Goal: Information Seeking & Learning: Learn about a topic

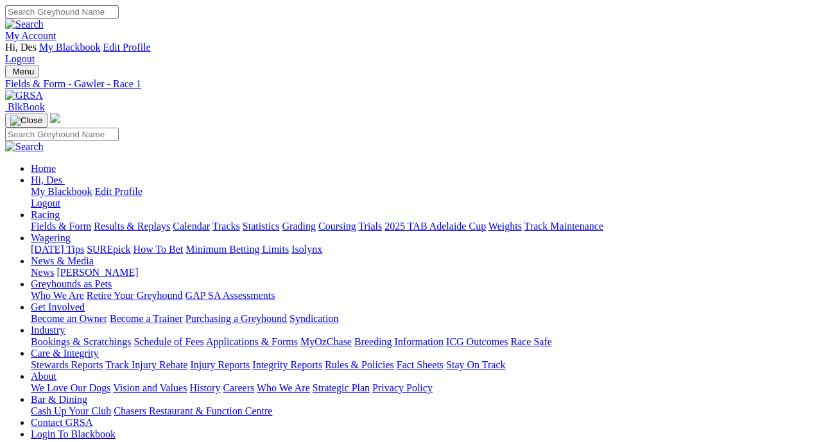
click at [65, 221] on link "Fields & Form" at bounding box center [61, 226] width 60 height 11
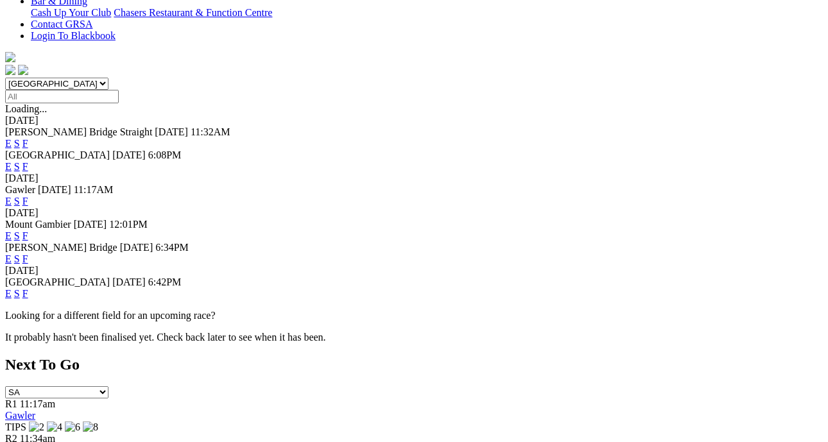
click at [28, 288] on link "F" at bounding box center [25, 293] width 6 height 11
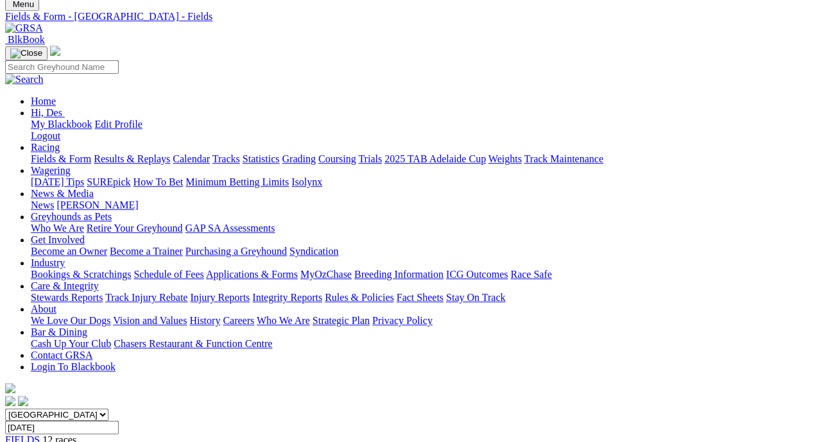
scroll to position [66, 6]
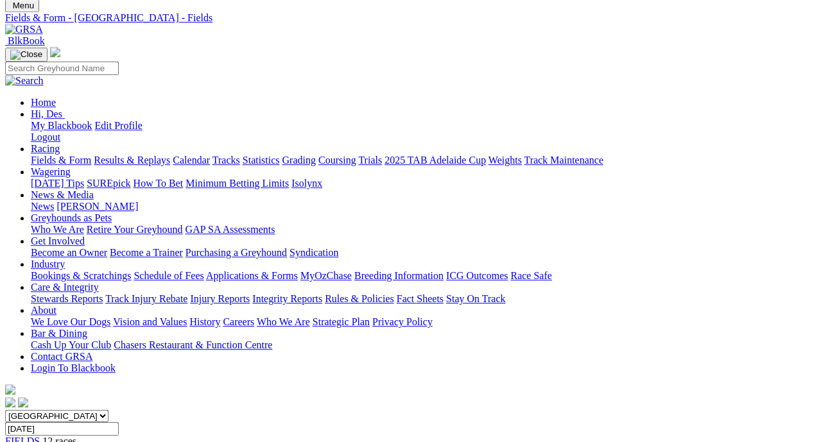
click at [49, 155] on link "Fields & Form" at bounding box center [61, 160] width 60 height 11
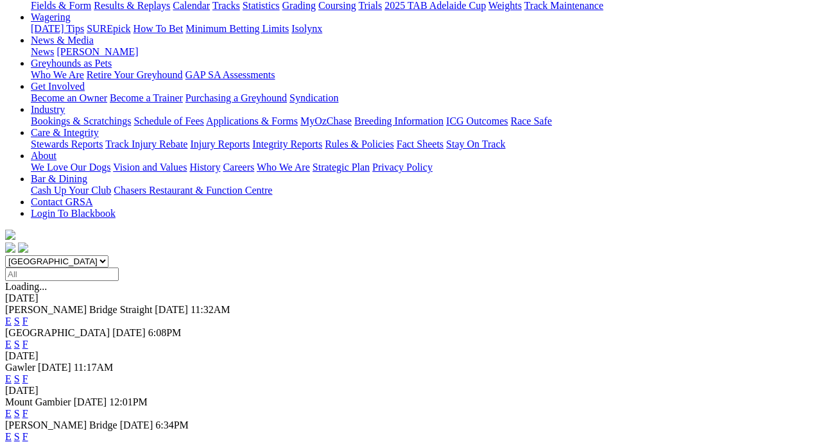
scroll to position [267, 0]
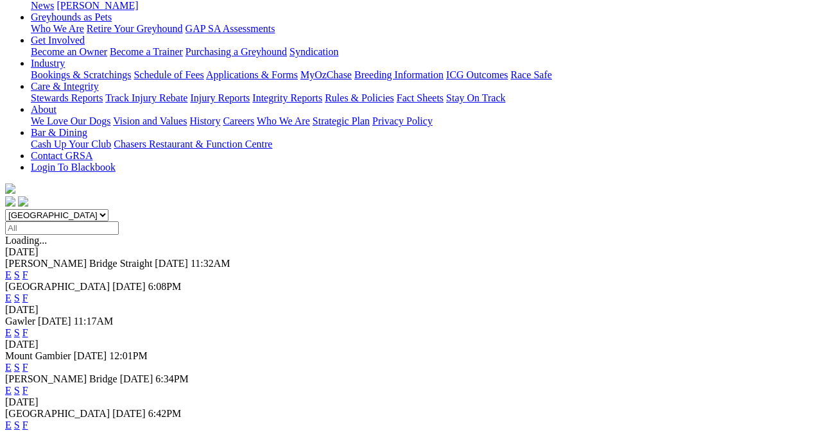
click at [28, 385] on link "F" at bounding box center [25, 390] width 6 height 11
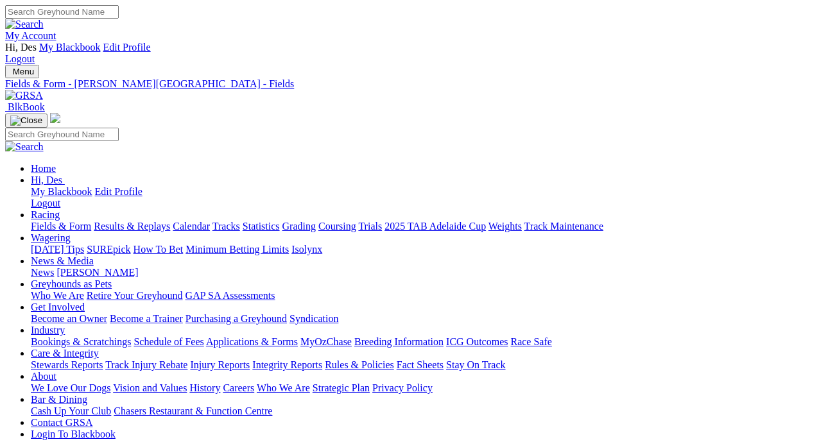
click at [170, 221] on link "Results & Replays" at bounding box center [132, 226] width 76 height 11
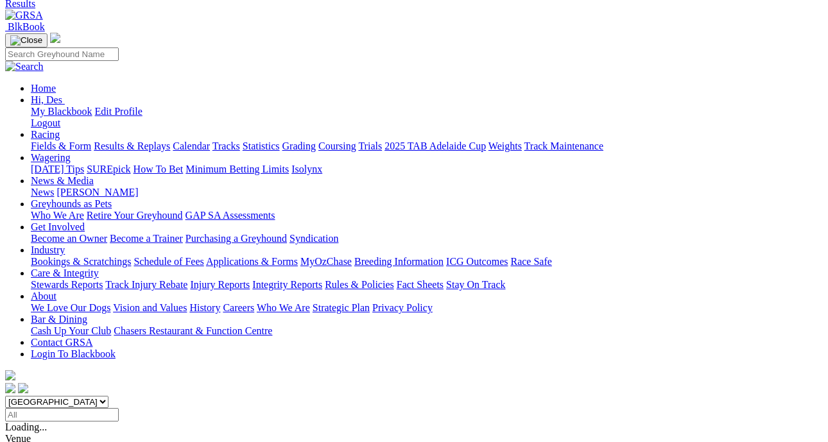
scroll to position [81, 0]
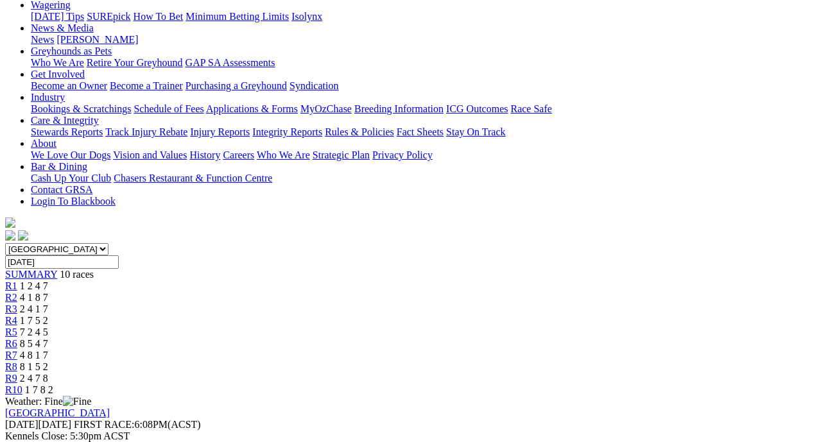
scroll to position [233, 0]
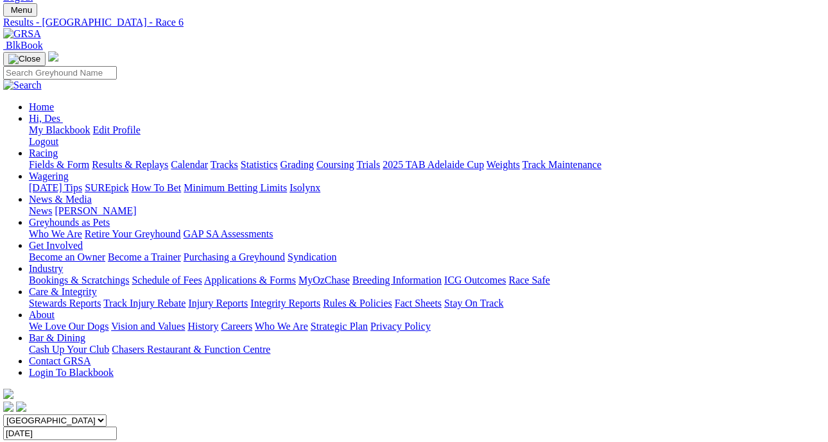
scroll to position [0, 2]
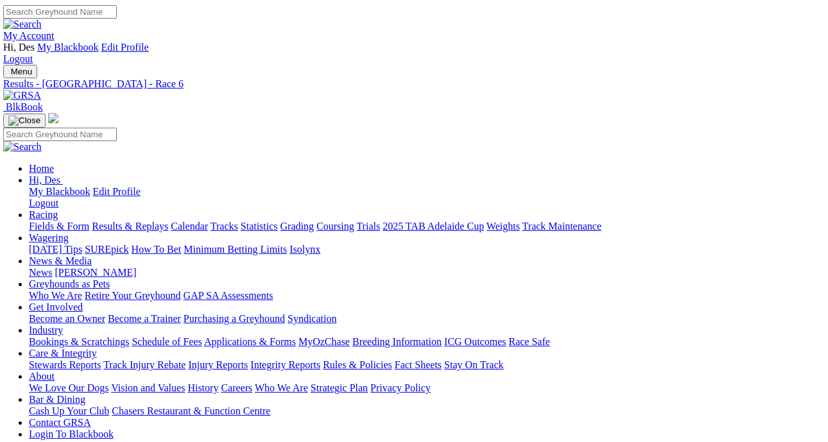
click at [42, 221] on link "Fields & Form" at bounding box center [59, 226] width 60 height 11
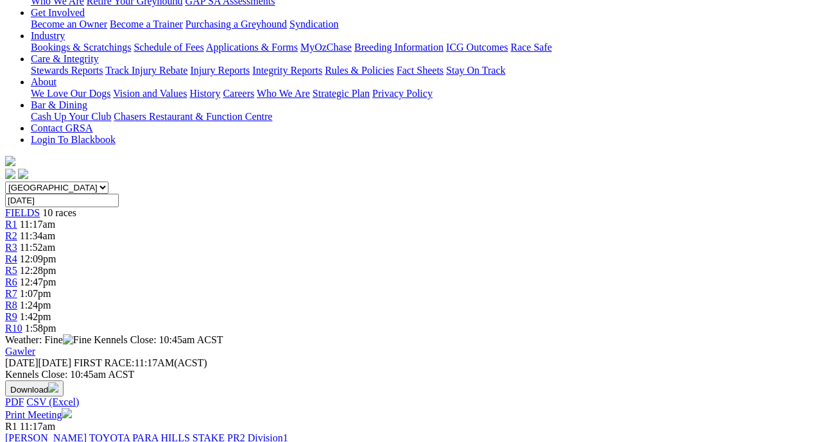
scroll to position [295, 0]
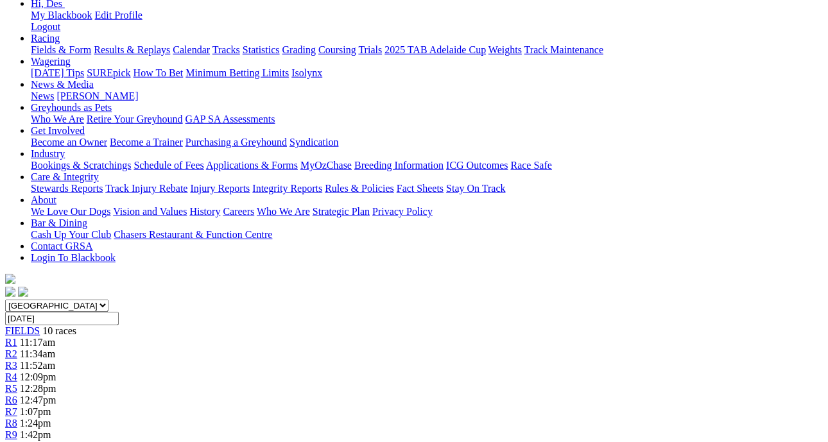
scroll to position [175, 6]
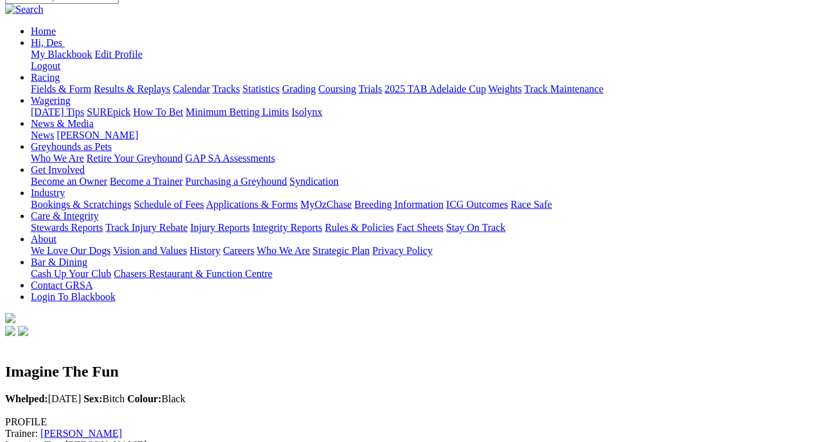
scroll to position [0, 2]
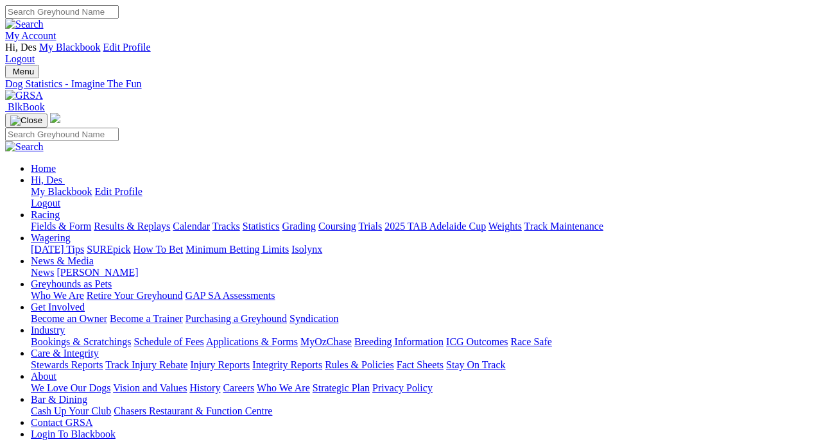
click at [55, 221] on link "Fields & Form" at bounding box center [61, 226] width 60 height 11
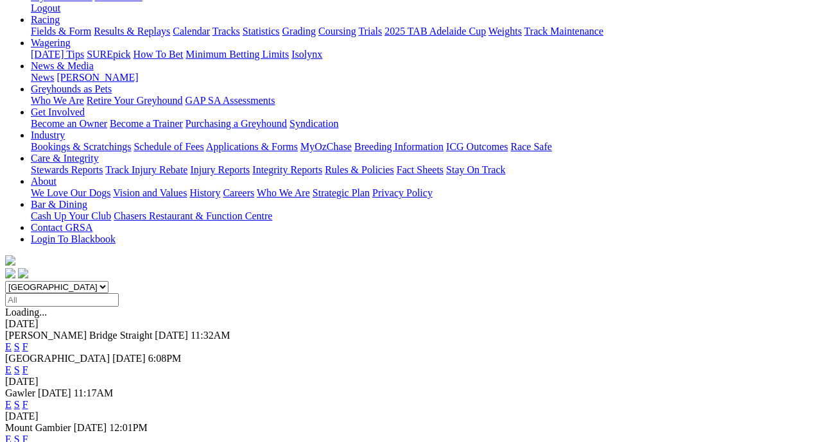
scroll to position [175, 0]
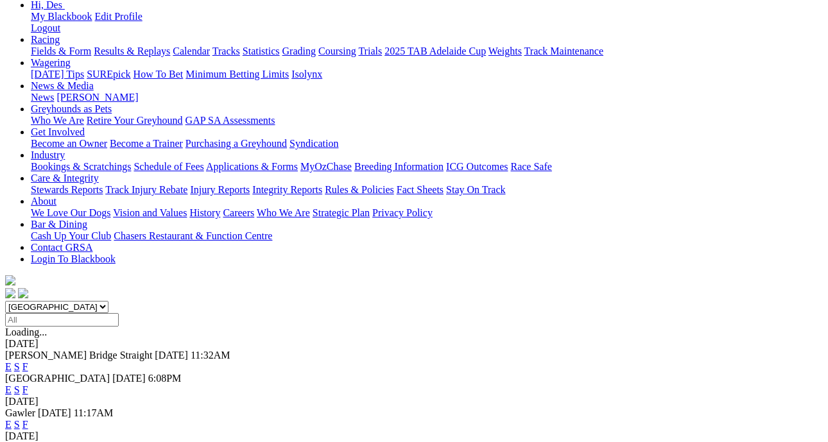
click at [28, 419] on link "F" at bounding box center [25, 424] width 6 height 11
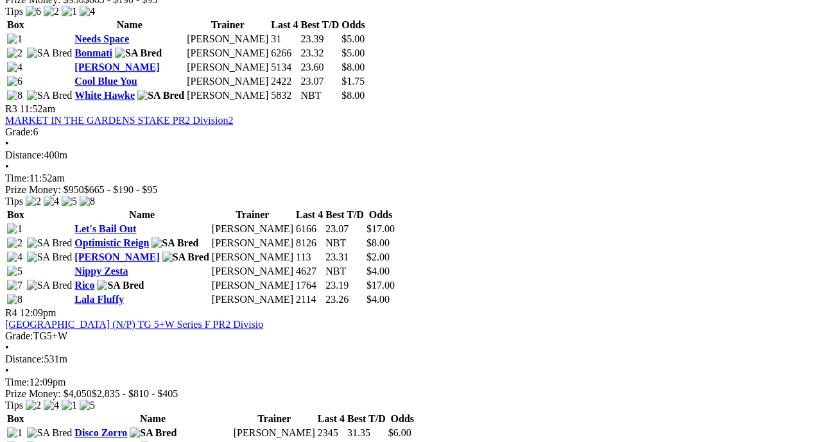
scroll to position [991, 0]
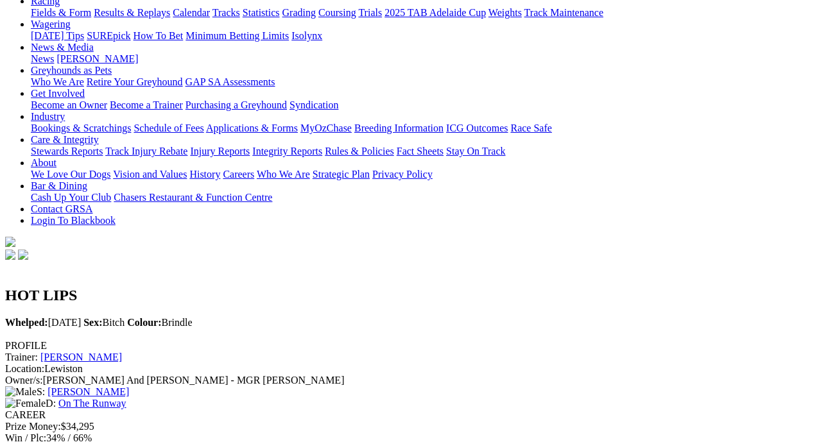
scroll to position [31, 0]
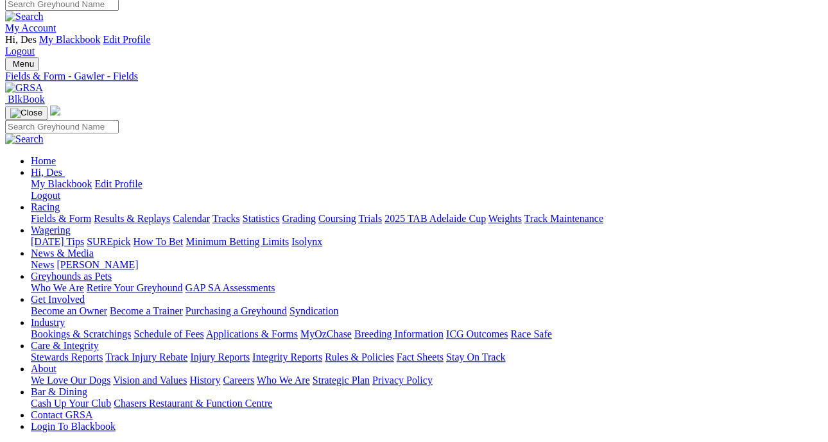
scroll to position [7, 3]
click at [34, 214] on link "Fields & Form" at bounding box center [61, 219] width 60 height 11
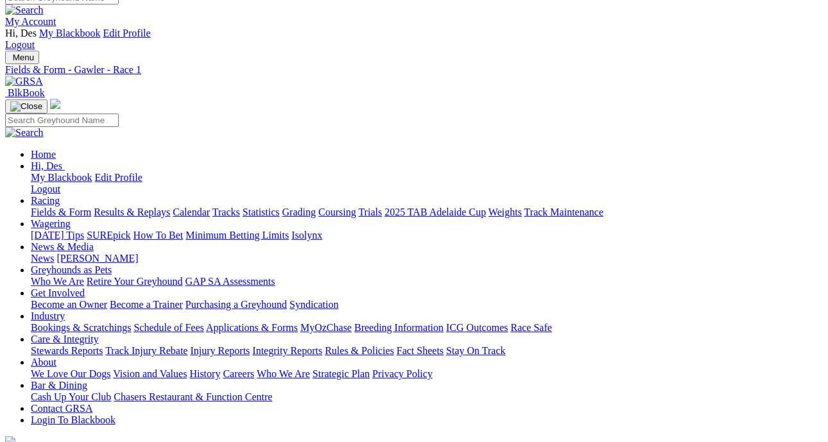
scroll to position [13, 1]
click at [131, 207] on link "Results & Replays" at bounding box center [132, 212] width 76 height 11
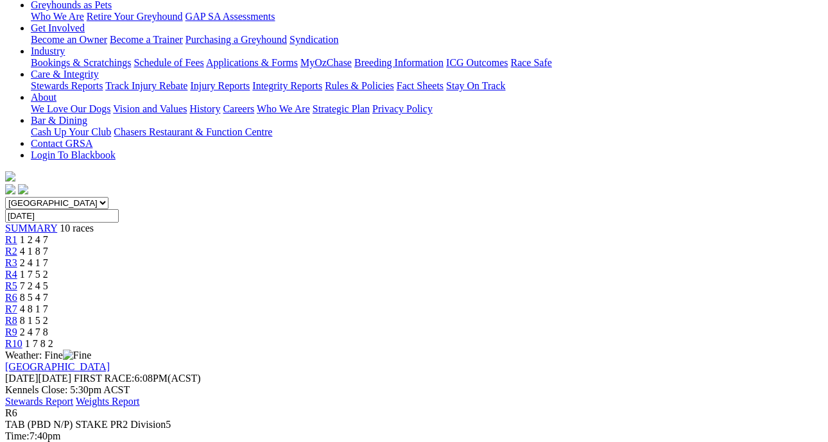
scroll to position [276, 0]
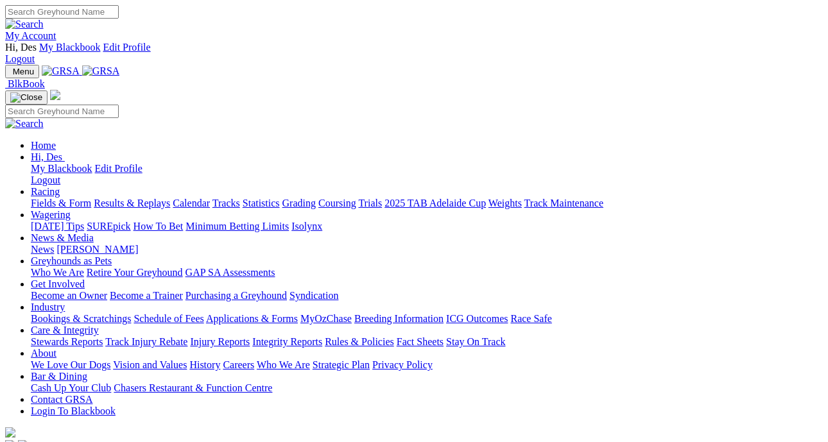
click at [60, 186] on link "Racing" at bounding box center [45, 191] width 29 height 11
click at [170, 198] on link "Results & Replays" at bounding box center [132, 203] width 76 height 11
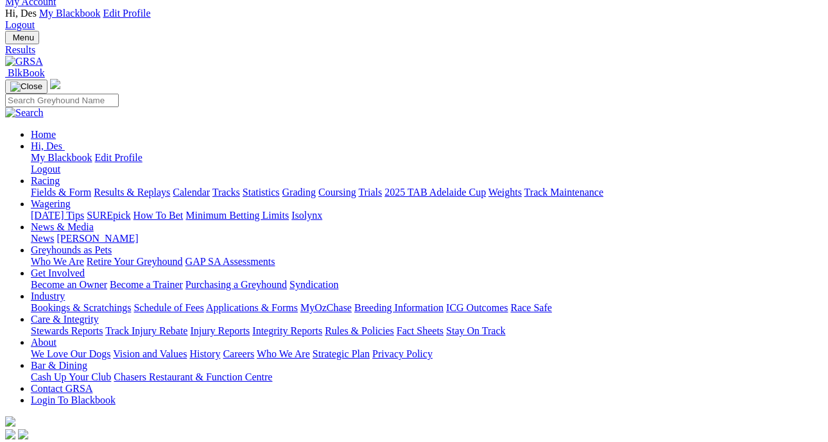
scroll to position [33, 0]
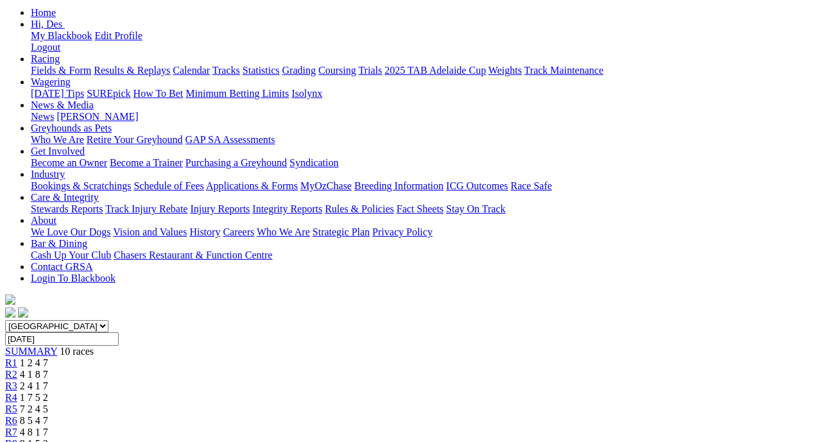
scroll to position [160, 0]
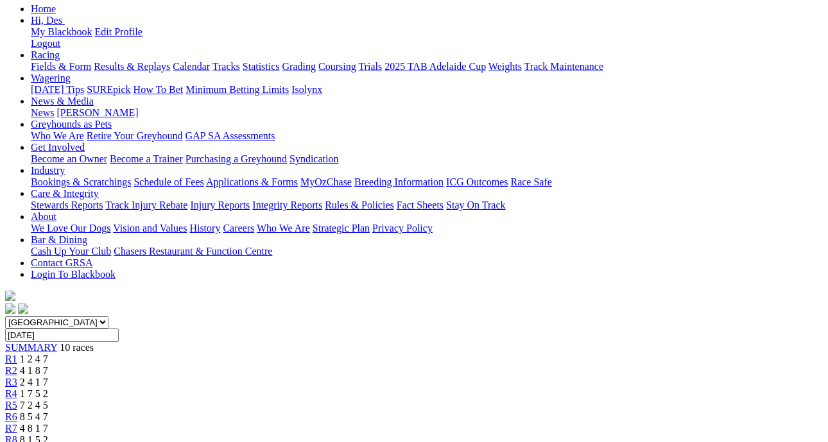
click at [548, 423] on div "R7 4 8 1 7" at bounding box center [414, 429] width 818 height 12
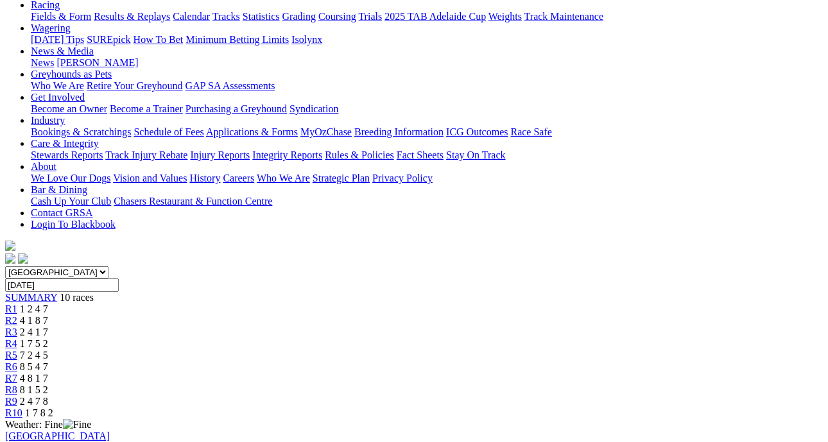
scroll to position [211, 0]
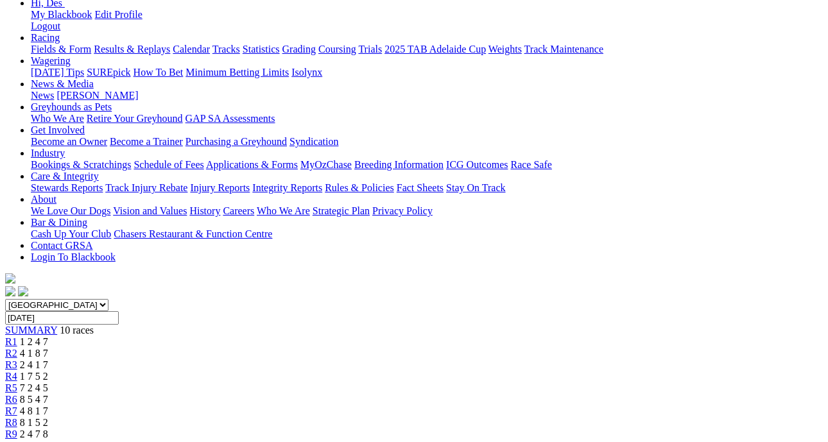
click at [618, 417] on div "R8 8 1 5 2" at bounding box center [414, 423] width 818 height 12
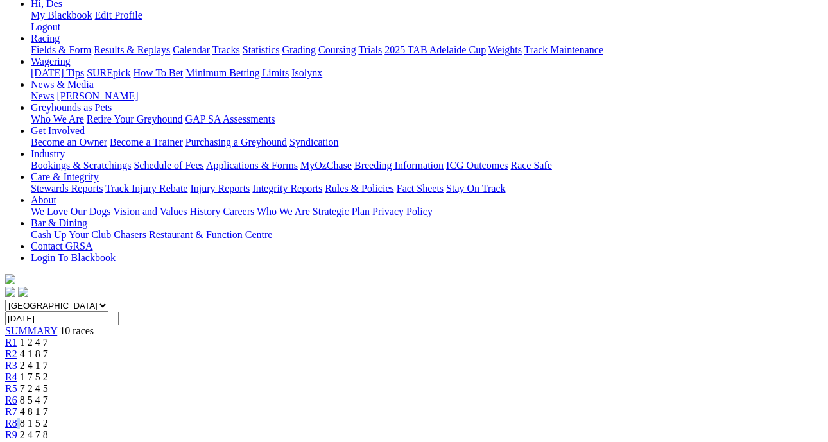
scroll to position [175, 0]
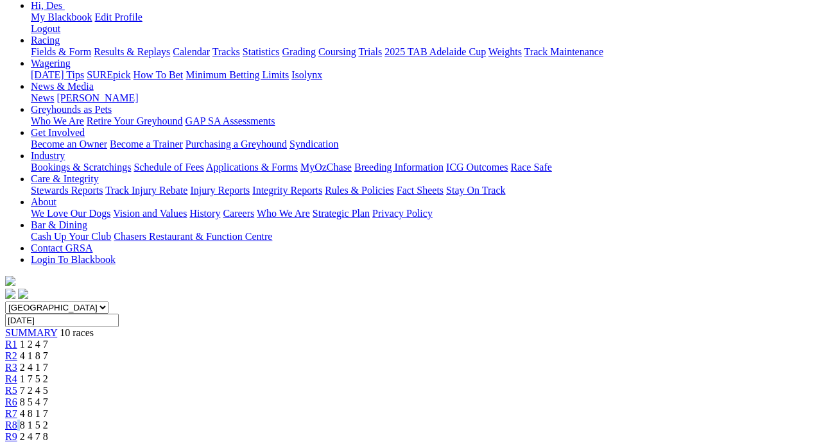
click at [17, 420] on span "R8" at bounding box center [11, 425] width 12 height 11
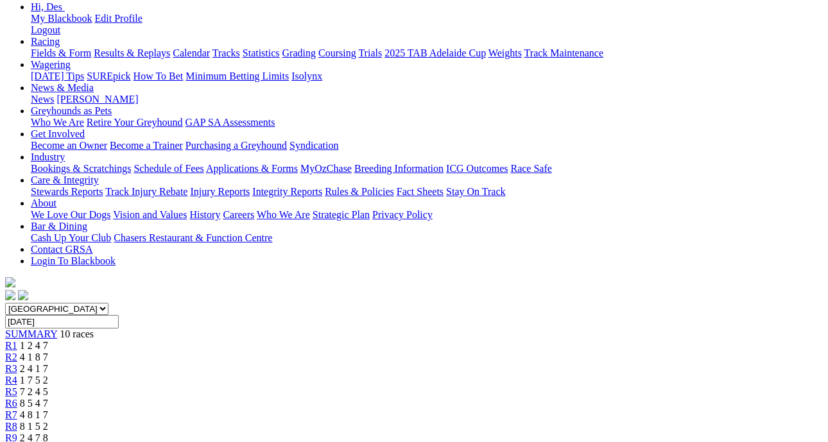
scroll to position [177, 0]
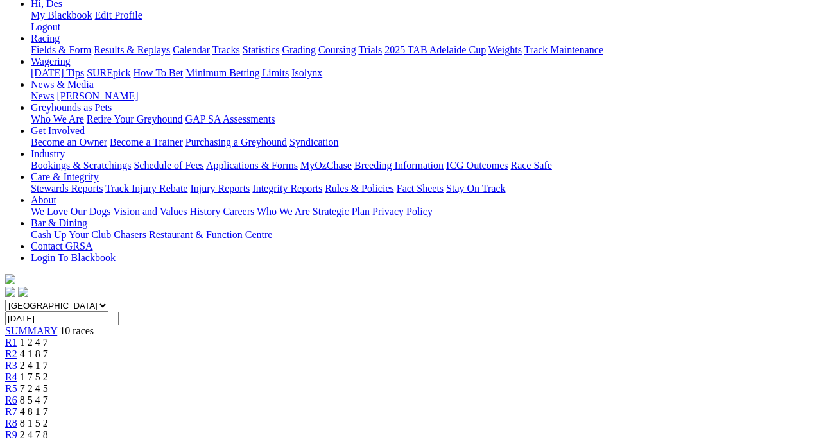
drag, startPoint x: 750, startPoint y: 28, endPoint x: 743, endPoint y: 35, distance: 9.5
click at [53, 441] on span "1 7 8 2" at bounding box center [39, 446] width 28 height 11
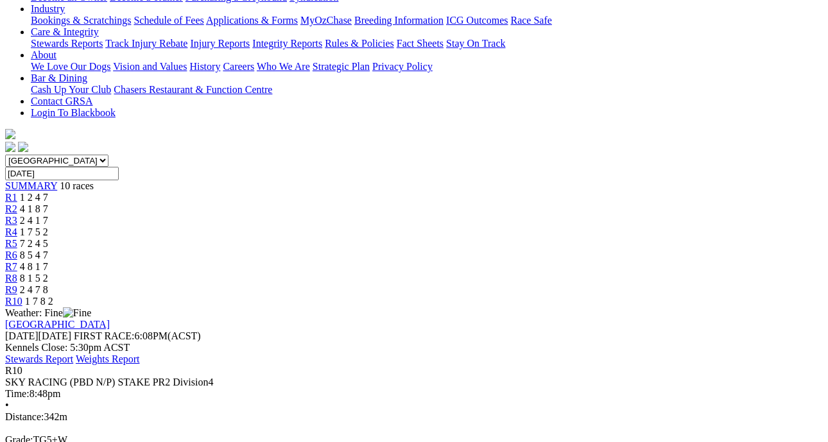
scroll to position [322, 0]
